Goal: Information Seeking & Learning: Understand process/instructions

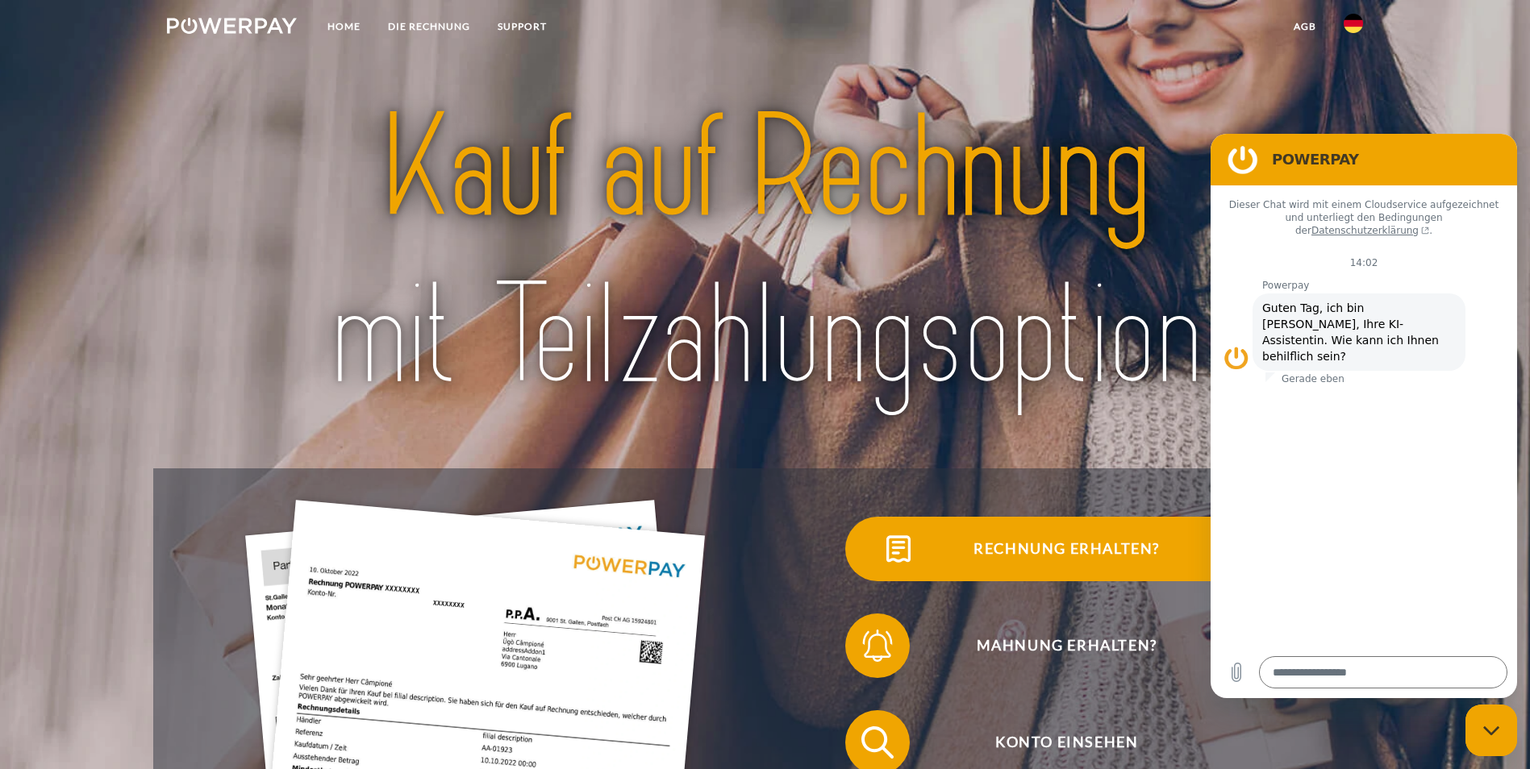
click at [868, 570] on span "Rechnung erhalten?" at bounding box center [1065, 549] width 395 height 65
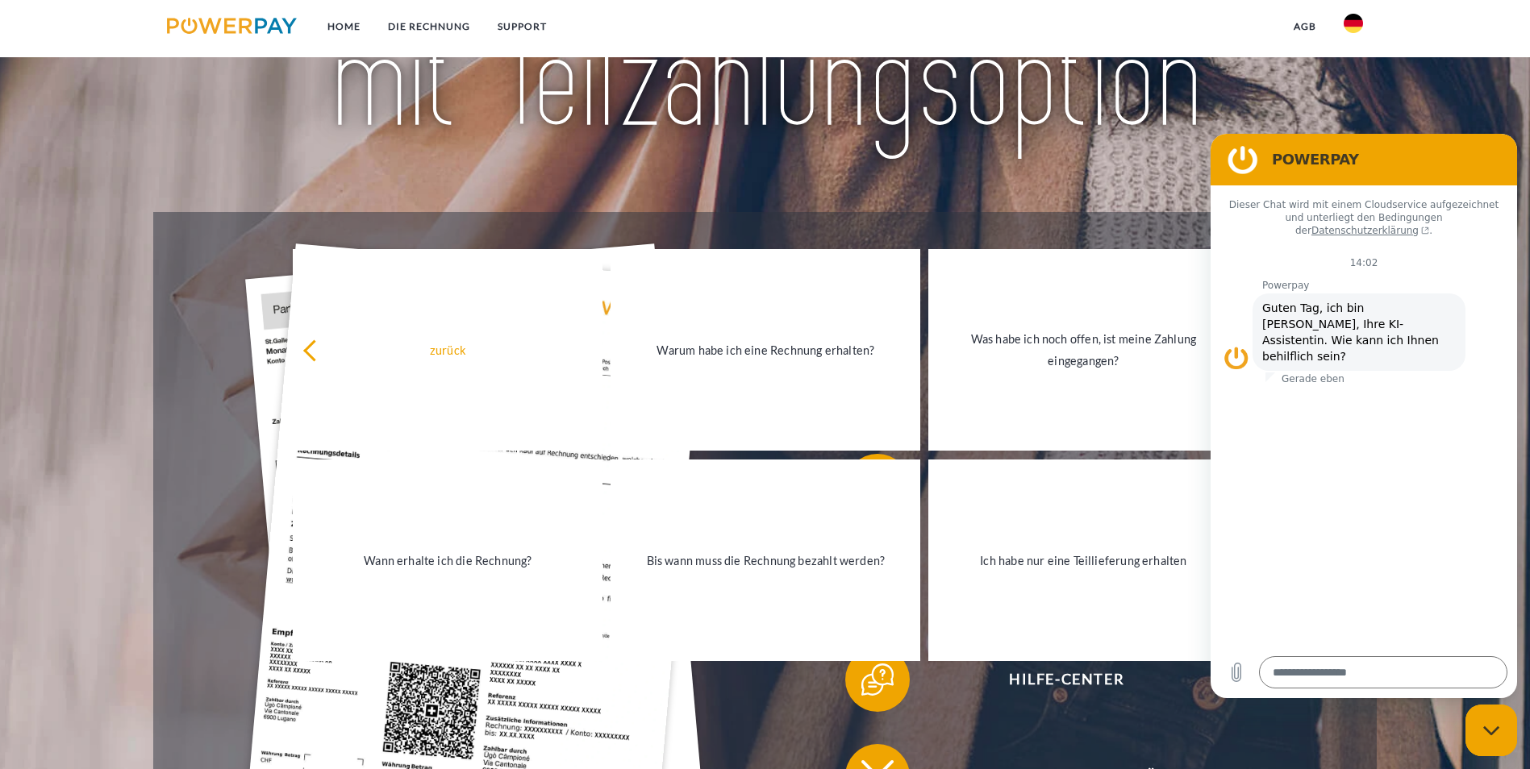
scroll to position [403, 0]
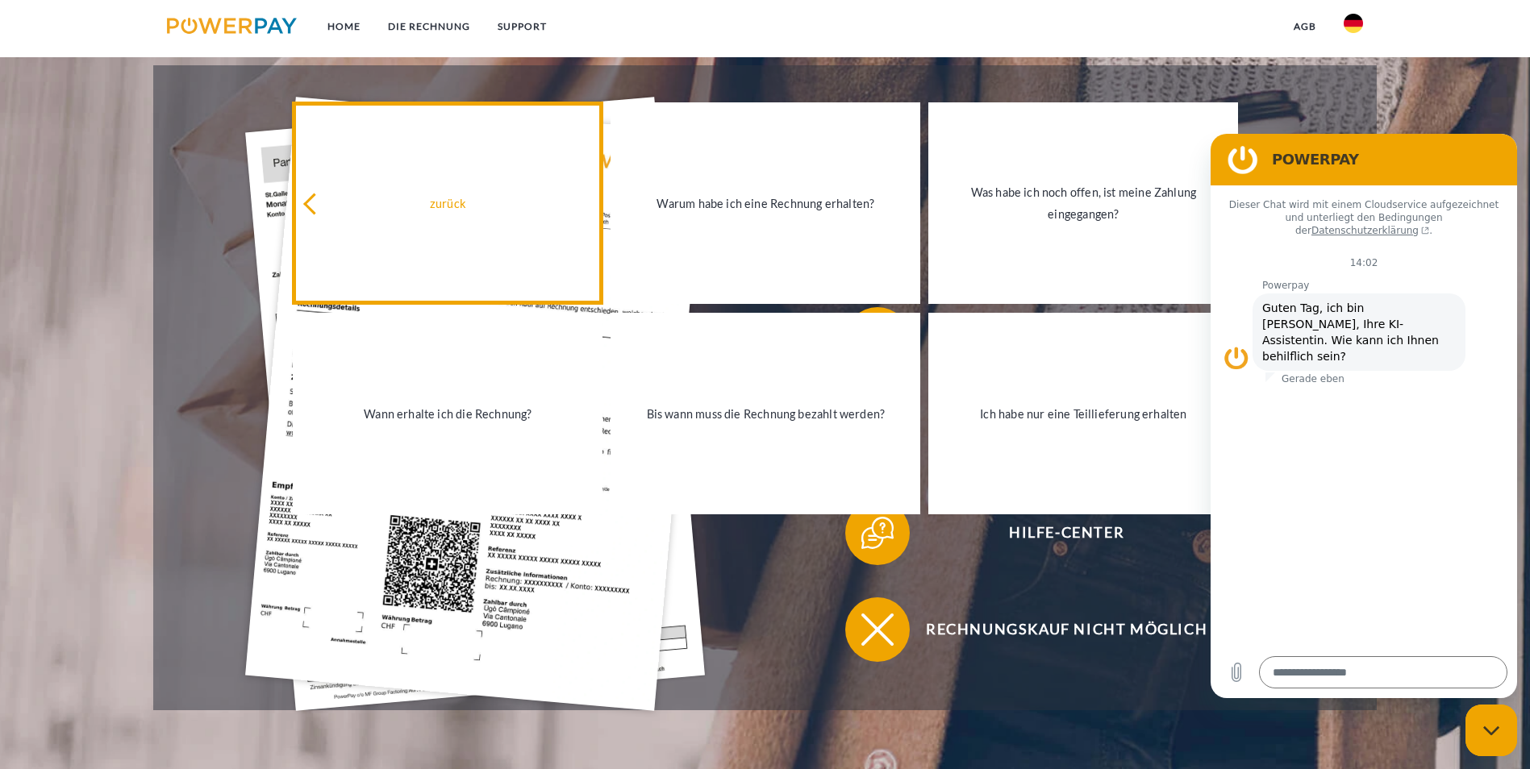
click at [314, 204] on icon at bounding box center [314, 204] width 22 height 22
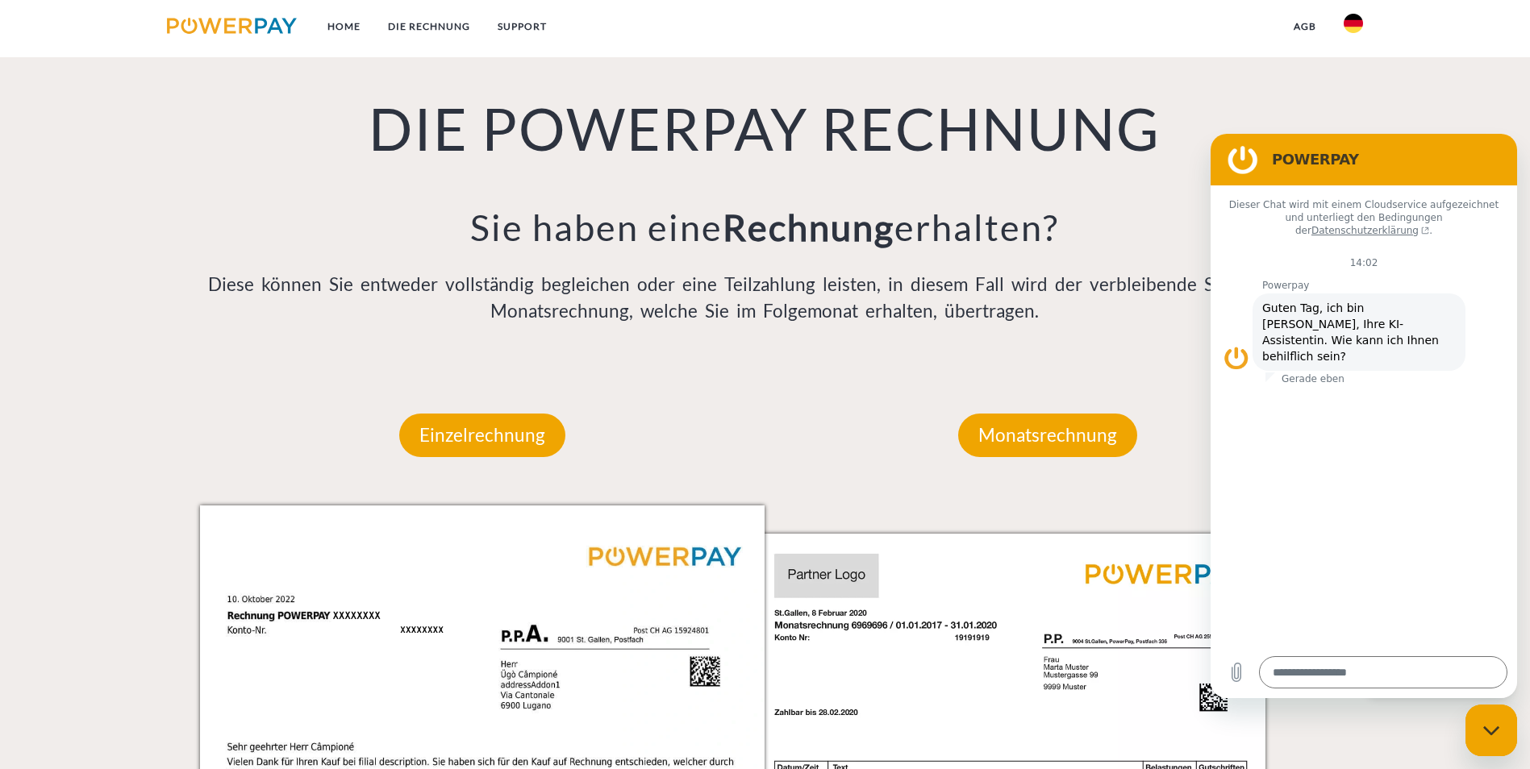
scroll to position [1290, 0]
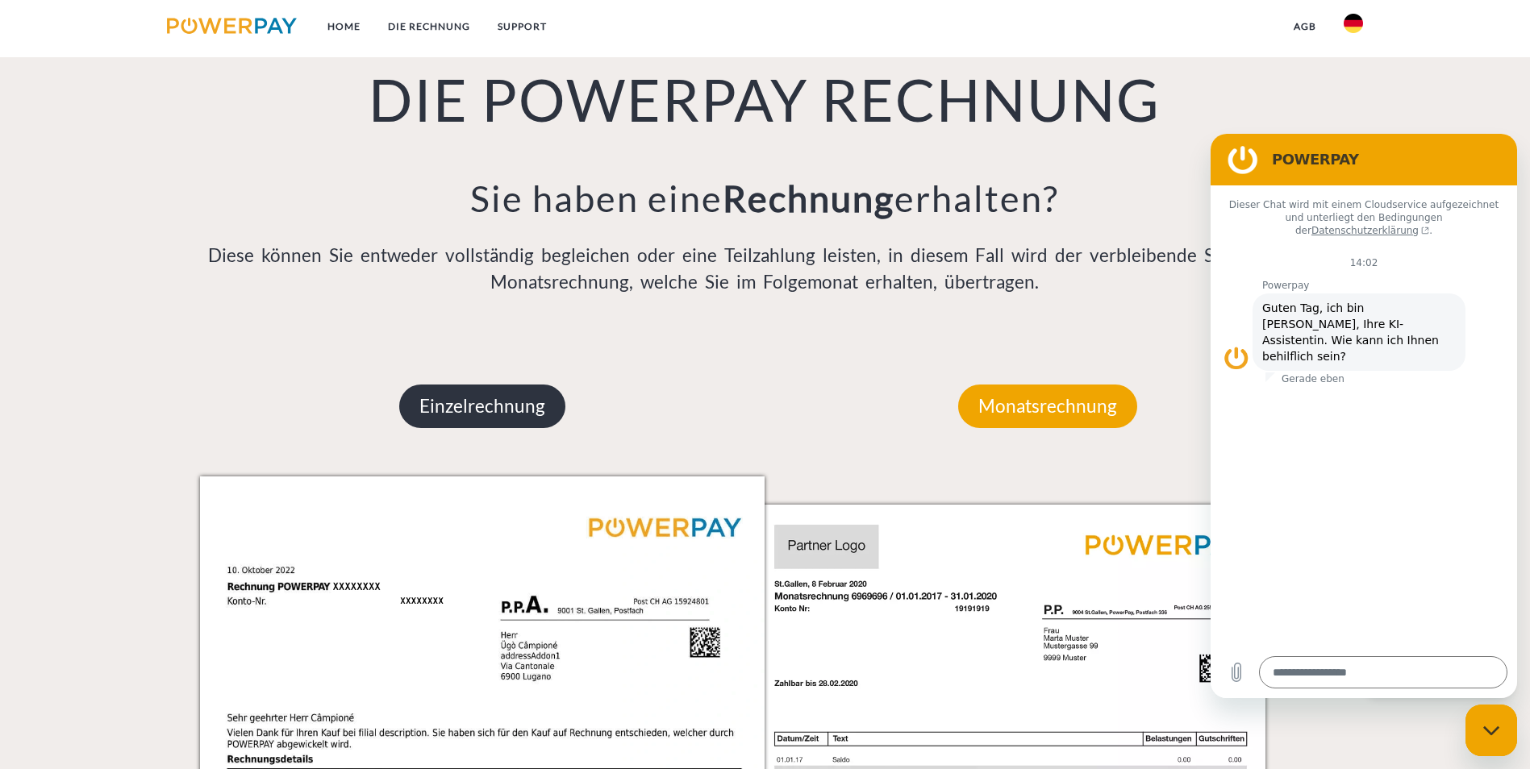
click at [492, 385] on p "Einzelrechnung" at bounding box center [482, 407] width 166 height 44
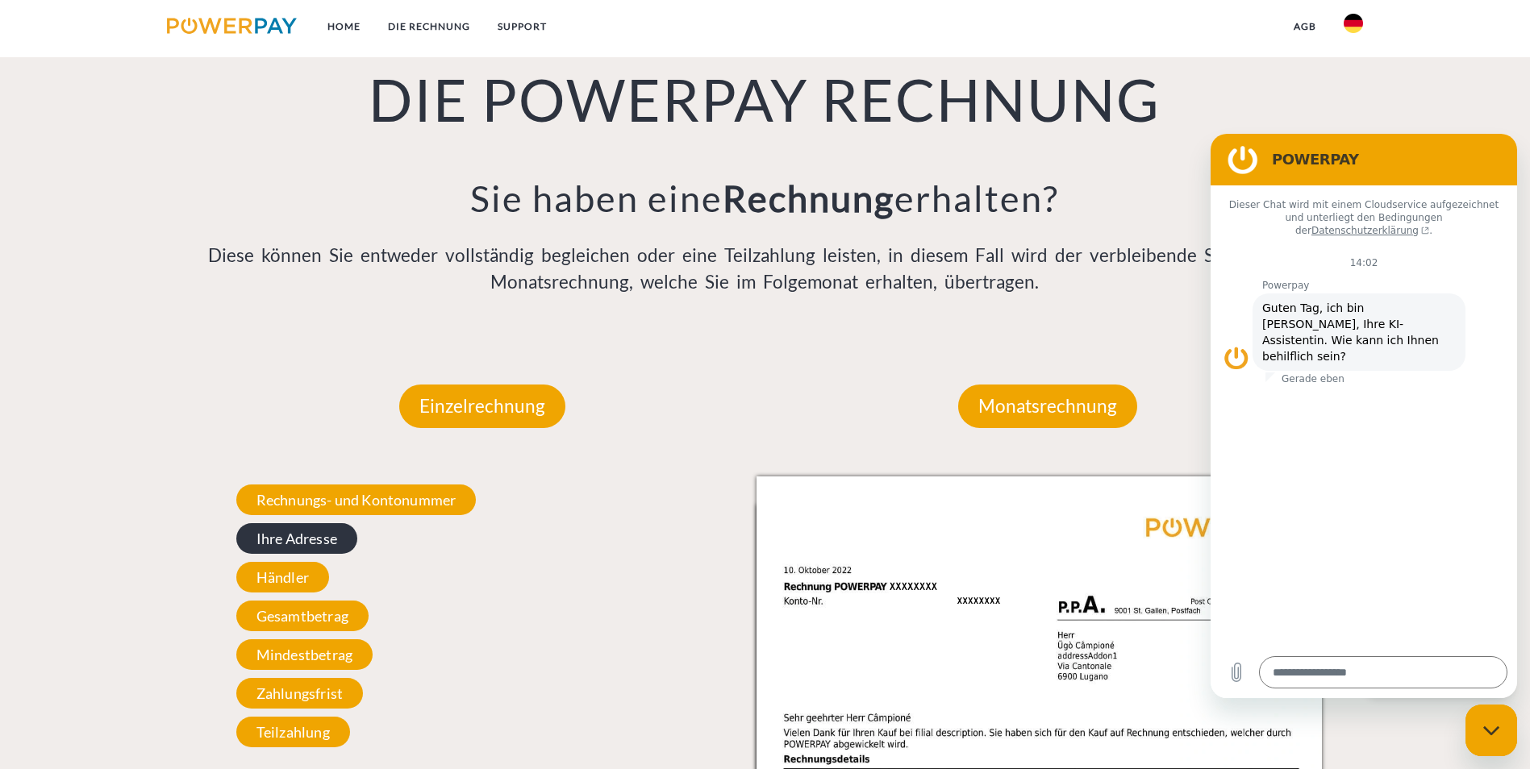
click at [308, 523] on span "Ihre Adresse" at bounding box center [296, 538] width 121 height 31
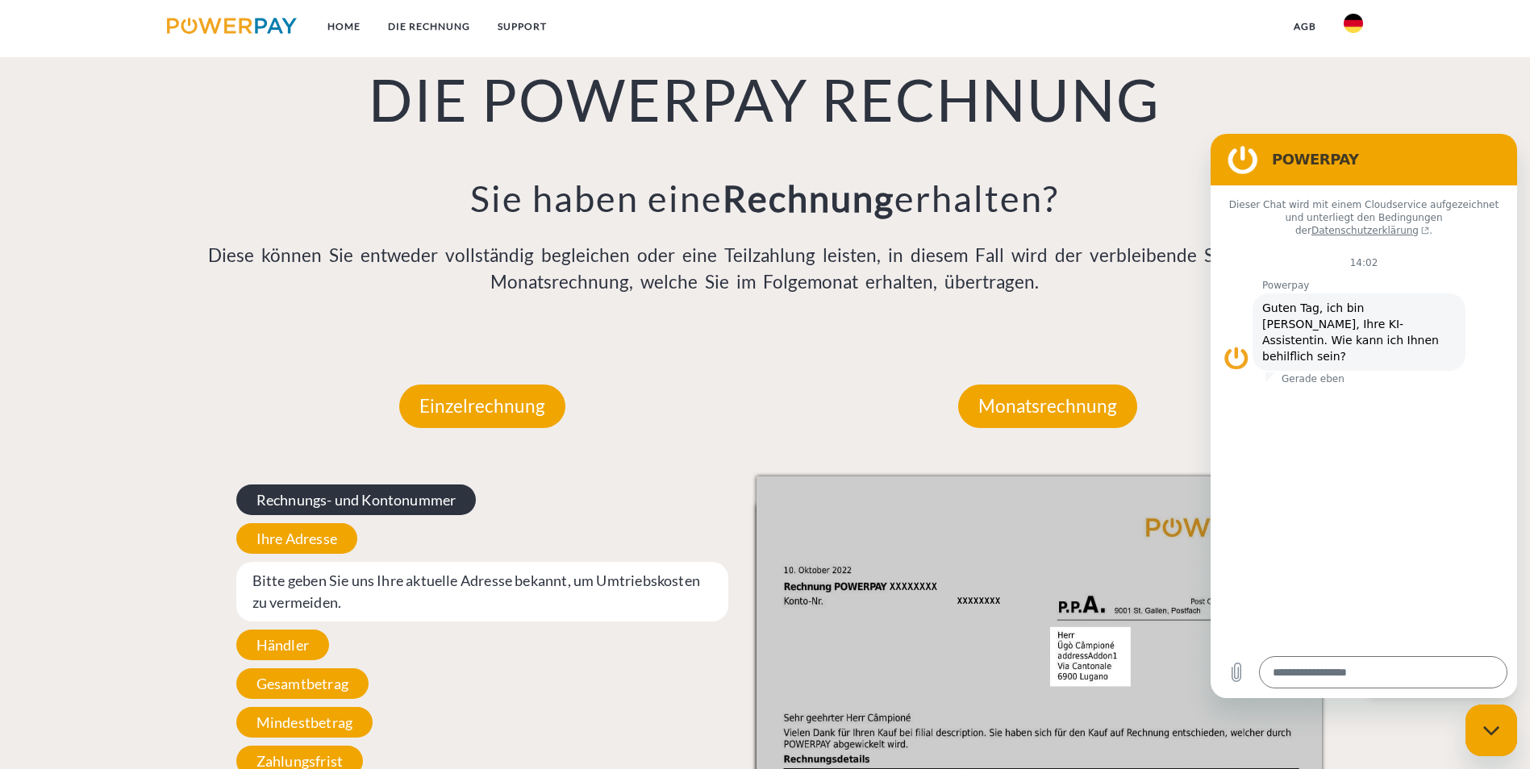
click at [356, 485] on span "Rechnungs- und Kontonummer" at bounding box center [356, 500] width 240 height 31
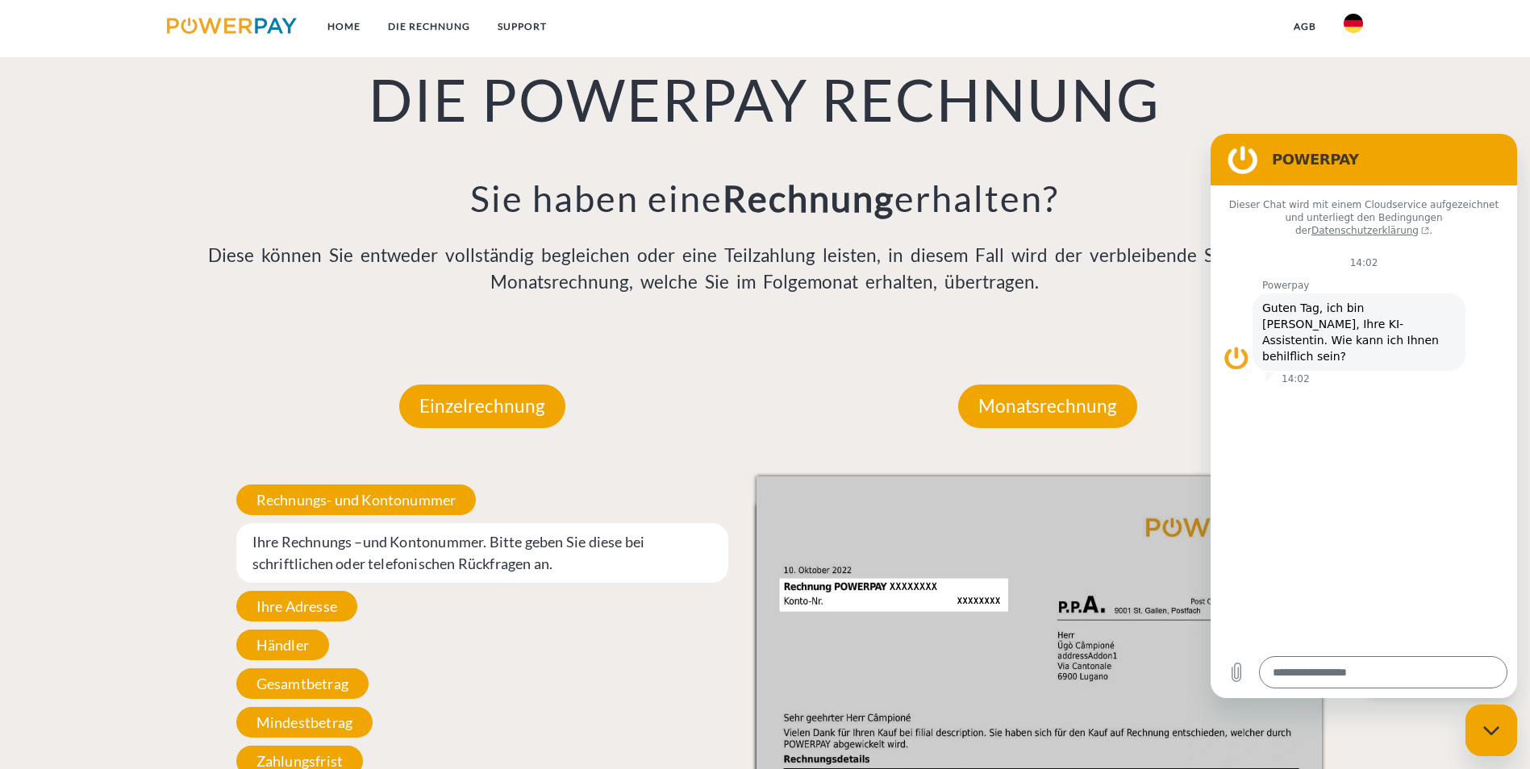
type textarea "*"
click at [256, 523] on span "Ihre Rechnungs –und Kontonummer. Bitte geben Sie diese bei schriftlichen oder t…" at bounding box center [482, 553] width 493 height 60
drag, startPoint x: 256, startPoint y: 373, endPoint x: 485, endPoint y: 370, distance: 229.0
click at [485, 523] on span "Ihre Rechnungs –und Kontonummer. Bitte geben Sie diese bei schriftlichen oder t…" at bounding box center [482, 553] width 493 height 60
click at [519, 523] on span "Ihre Rechnungs –und Kontonummer. Bitte geben Sie diese bei schriftlichen oder t…" at bounding box center [482, 553] width 493 height 60
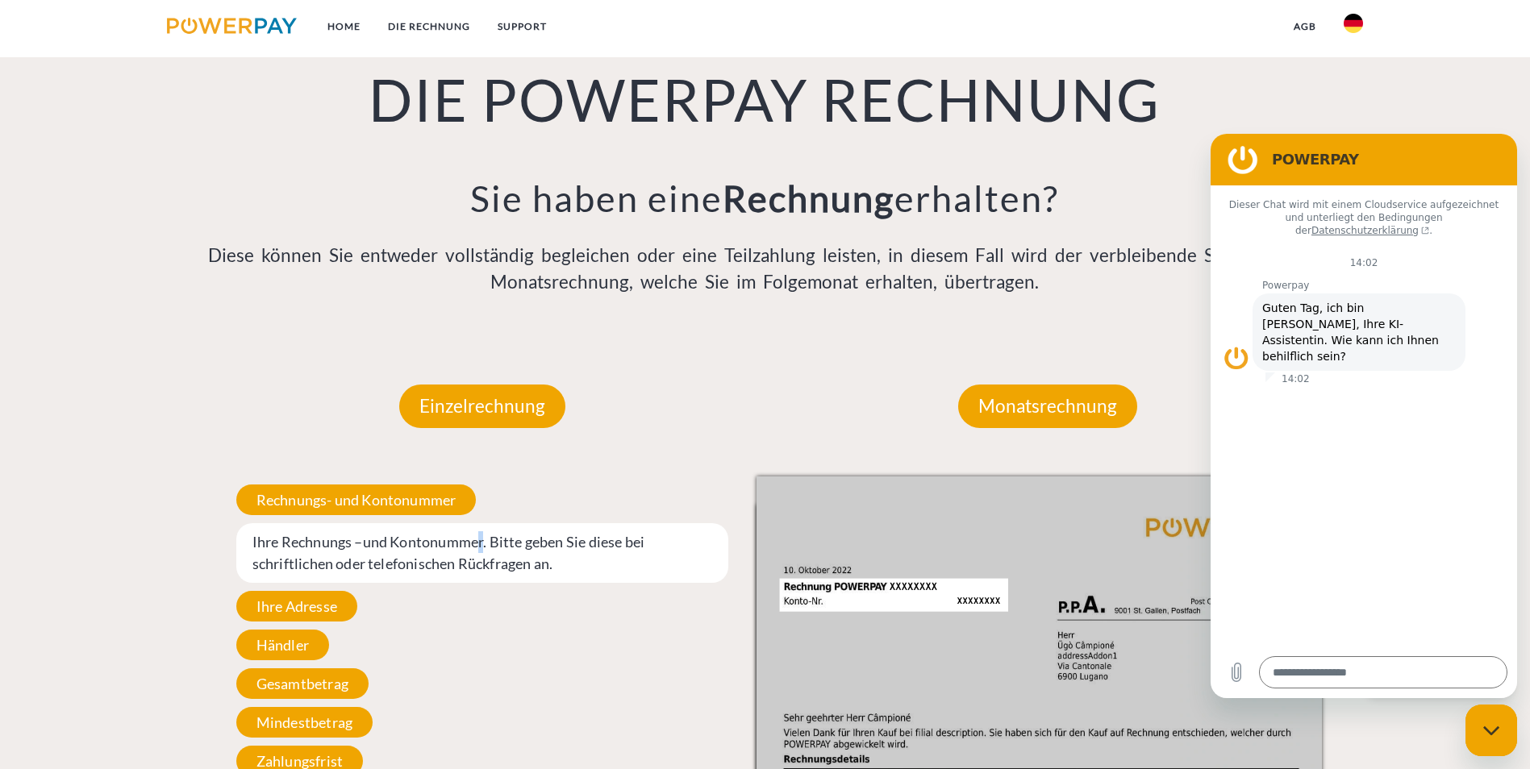
click at [485, 523] on span "Ihre Rechnungs –und Kontonummer. Bitte geben Sie diese bei schriftlichen oder t…" at bounding box center [482, 553] width 493 height 60
drag, startPoint x: 485, startPoint y: 374, endPoint x: 324, endPoint y: 379, distance: 161.3
click at [409, 523] on span "Ihre Rechnungs –und Kontonummer. Bitte geben Sie diese bei schriftlichen oder t…" at bounding box center [482, 553] width 493 height 60
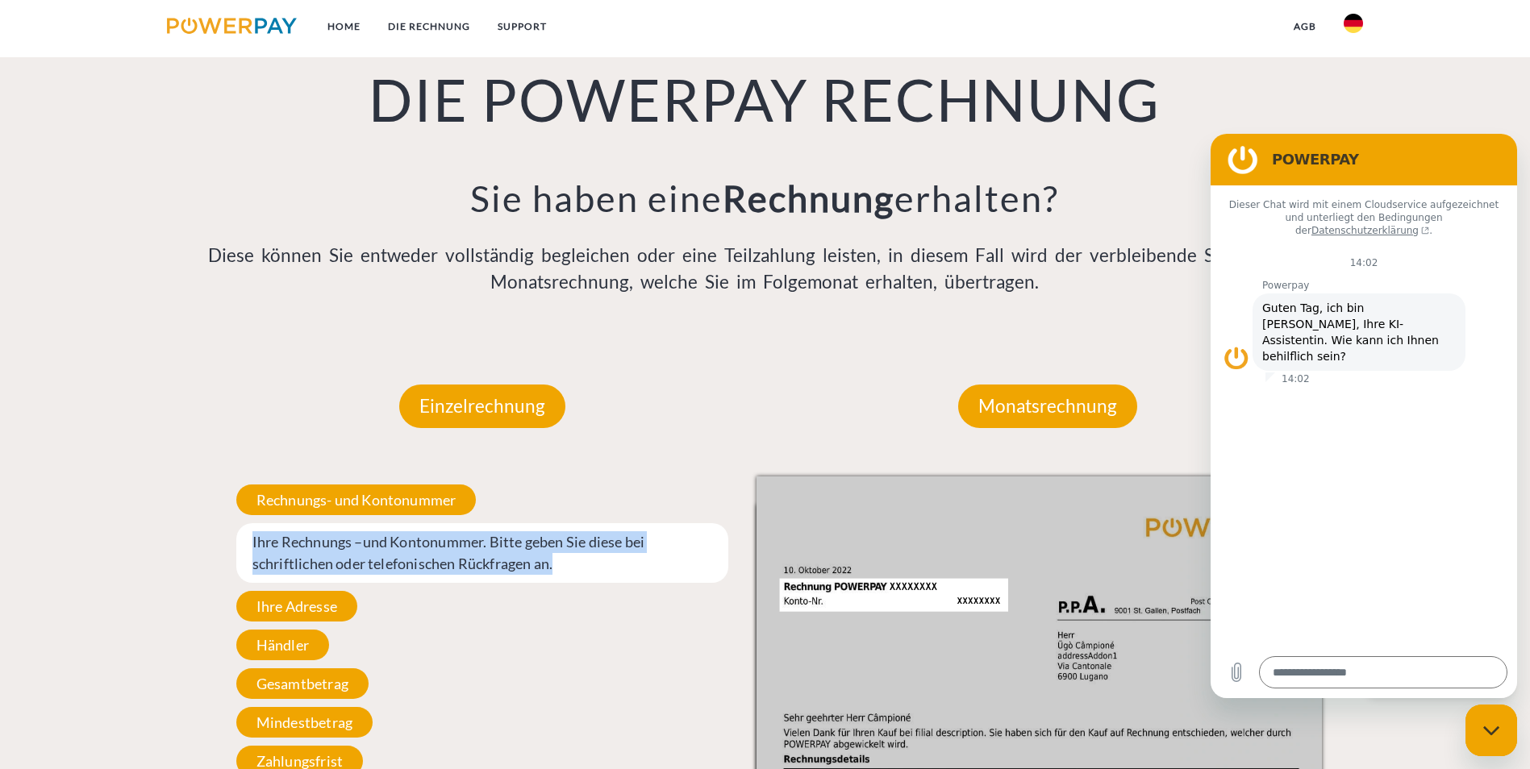
drag, startPoint x: 254, startPoint y: 368, endPoint x: 589, endPoint y: 402, distance: 337.2
click at [589, 523] on span "Ihre Rechnungs –und Kontonummer. Bitte geben Sie diese bei schriftlichen oder t…" at bounding box center [482, 553] width 493 height 60
drag, startPoint x: 589, startPoint y: 402, endPoint x: 566, endPoint y: 395, distance: 24.5
click at [566, 523] on span "Ihre Rechnungs –und Kontonummer. Bitte geben Sie diese bei schriftlichen oder t…" at bounding box center [482, 553] width 493 height 60
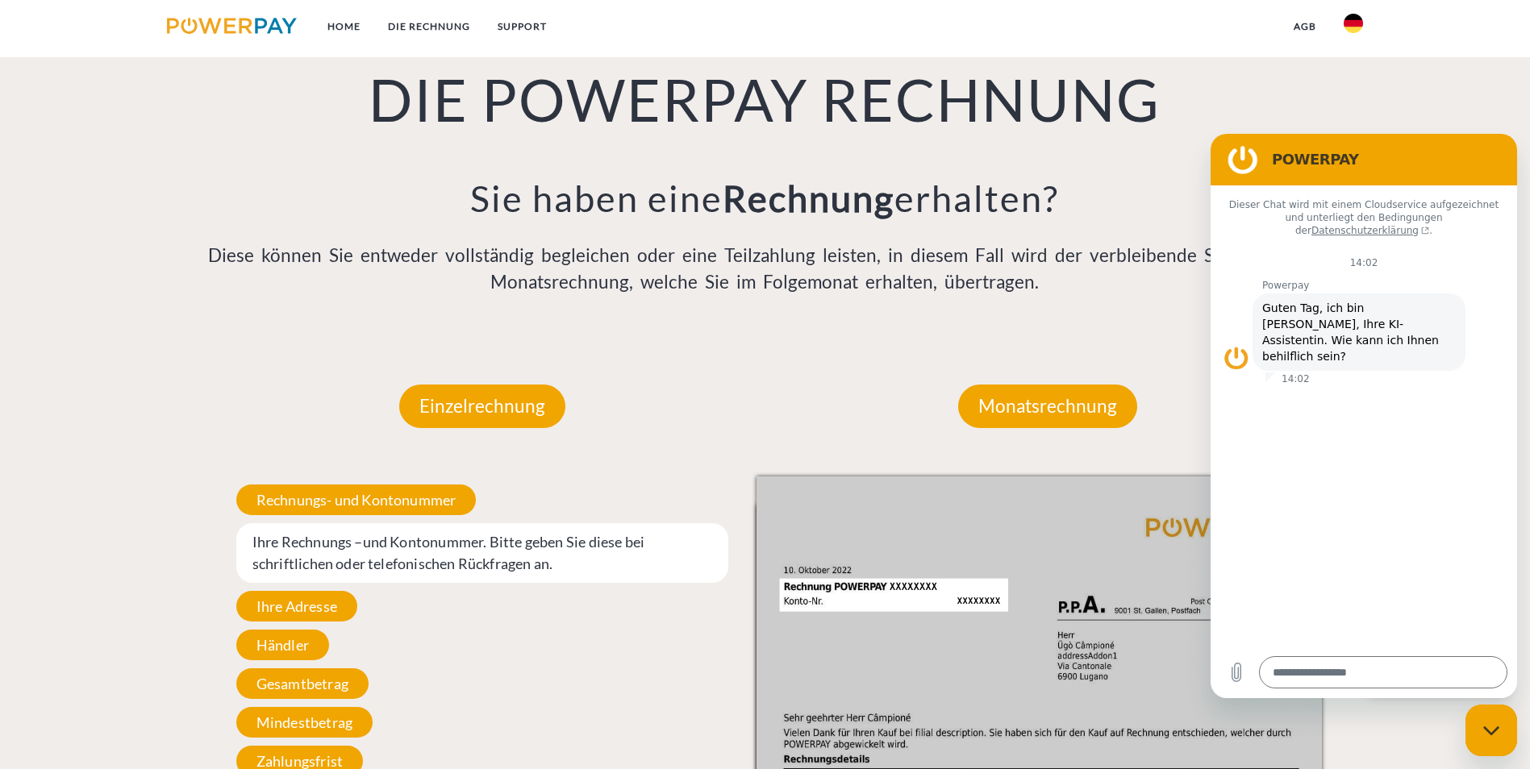
drag, startPoint x: 569, startPoint y: 370, endPoint x: 1022, endPoint y: 353, distance: 453.5
click at [515, 385] on p "Einzelrechnung" at bounding box center [482, 407] width 166 height 44
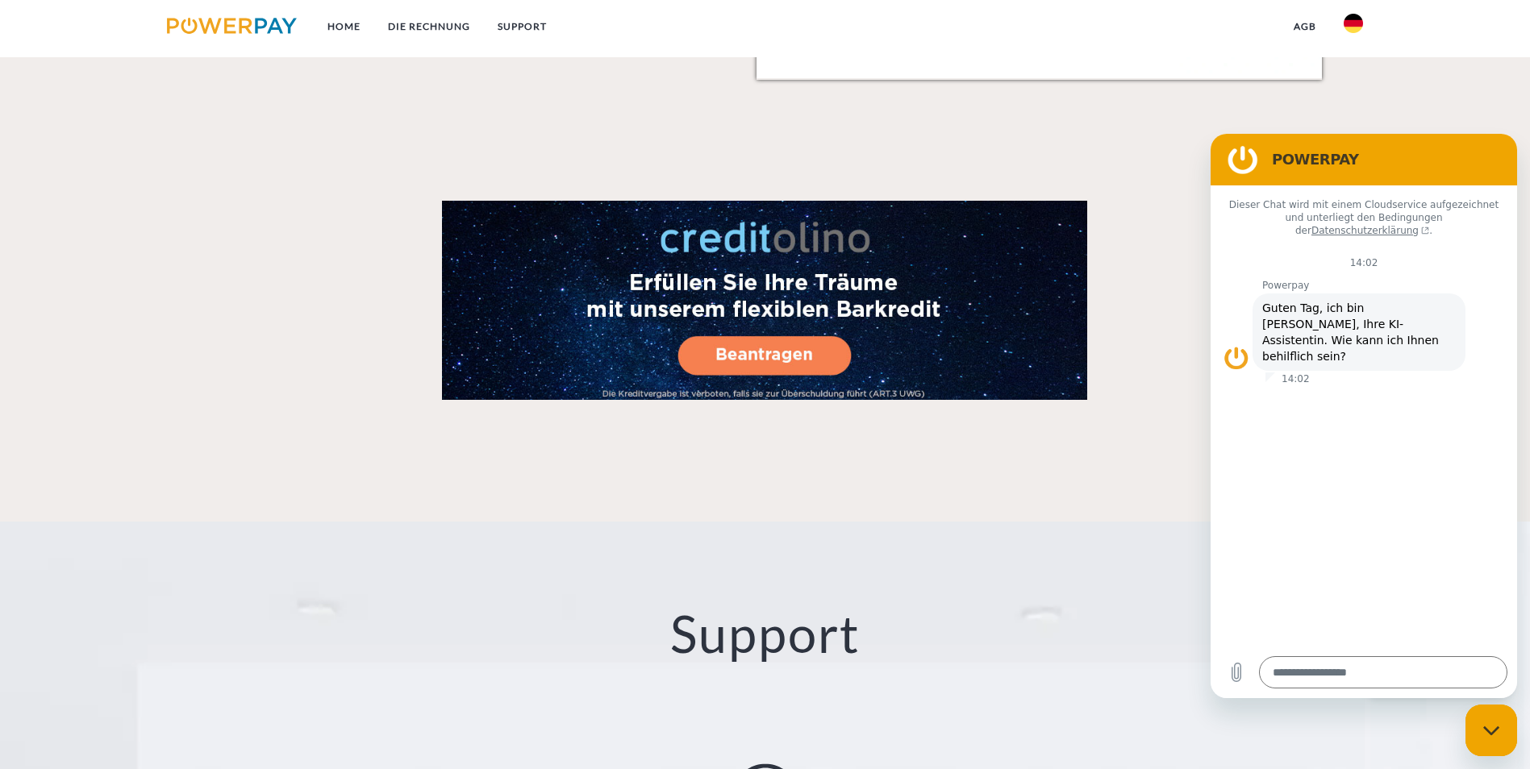
scroll to position [2742, 0]
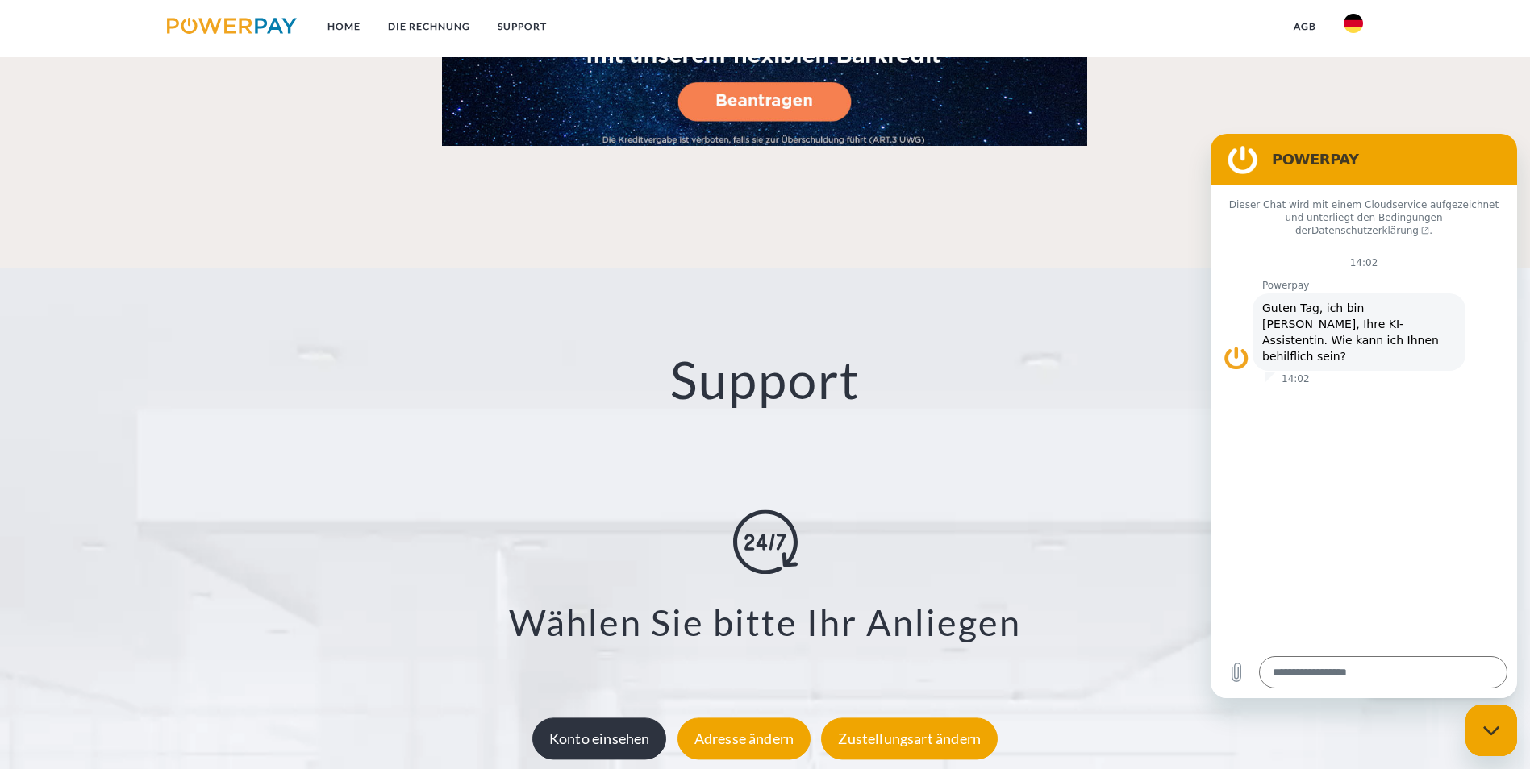
click at [613, 718] on div "Konto einsehen" at bounding box center [599, 739] width 135 height 42
